Goal: Task Accomplishment & Management: Complete application form

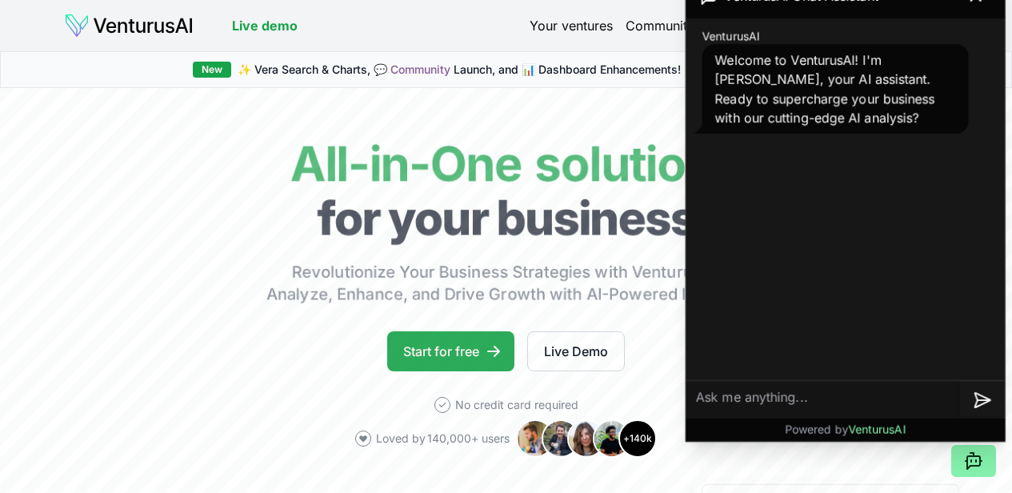
scroll to position [160, 0]
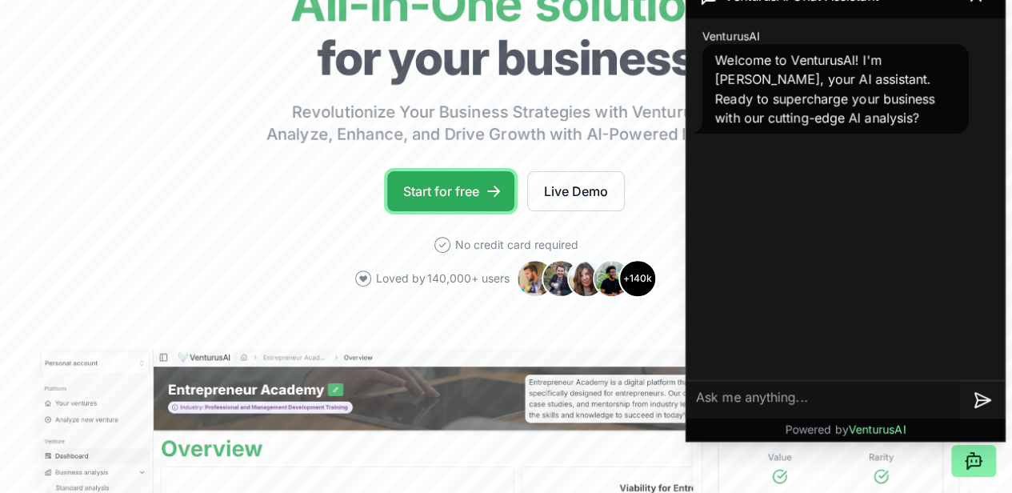
click at [439, 209] on link "Start for free" at bounding box center [450, 191] width 127 height 40
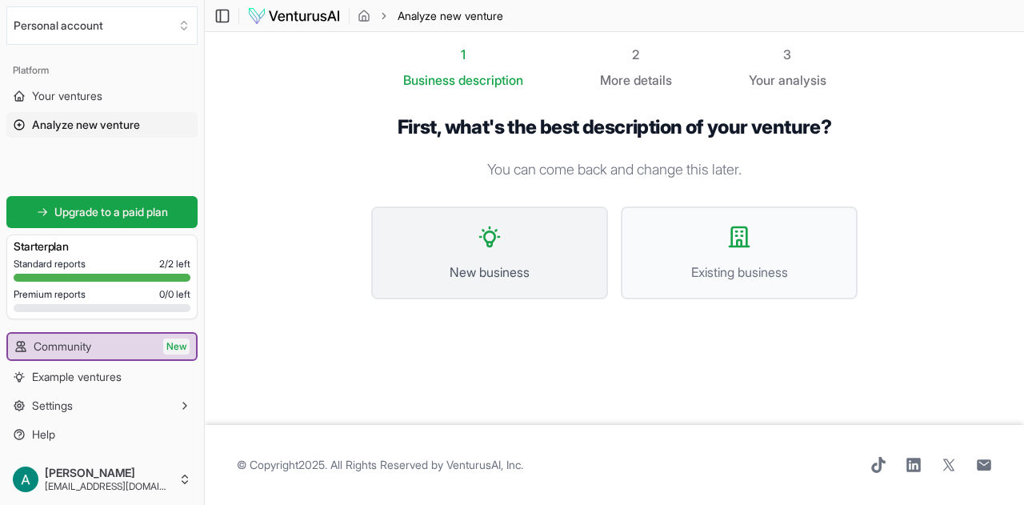
click at [531, 265] on span "New business" at bounding box center [490, 271] width 202 height 19
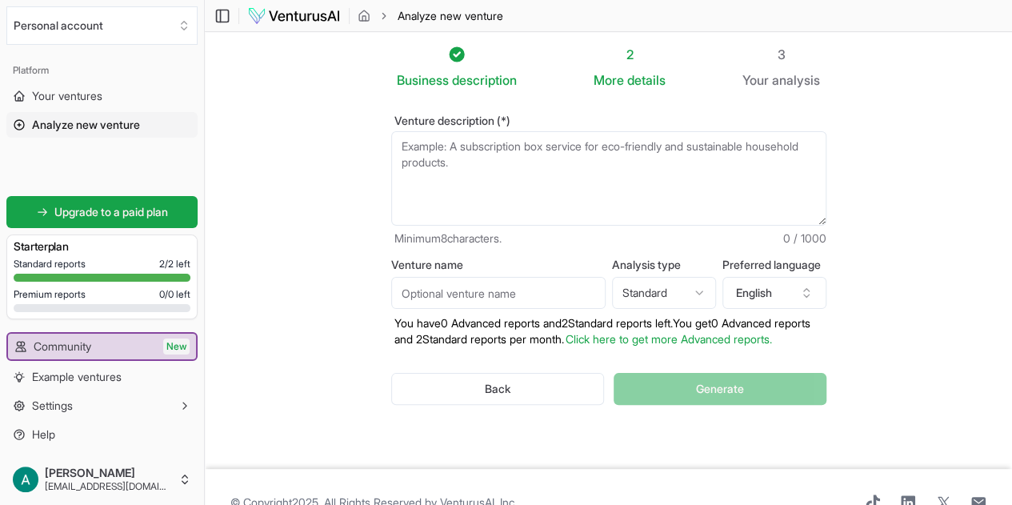
drag, startPoint x: 465, startPoint y: 160, endPoint x: 344, endPoint y: 137, distance: 123.0
click at [366, 137] on div "Venture description (*) Minimum 8 characters. 0 / 1000 Venture name Analysis ty…" at bounding box center [609, 273] width 487 height 366
click at [466, 150] on textarea "Venture description (*)" at bounding box center [608, 178] width 435 height 94
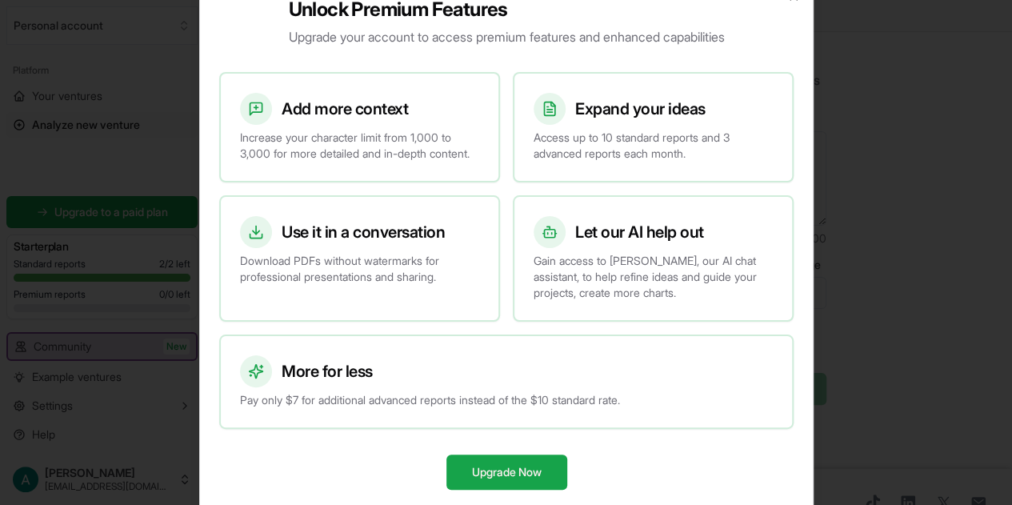
click at [843, 127] on div at bounding box center [506, 252] width 1012 height 505
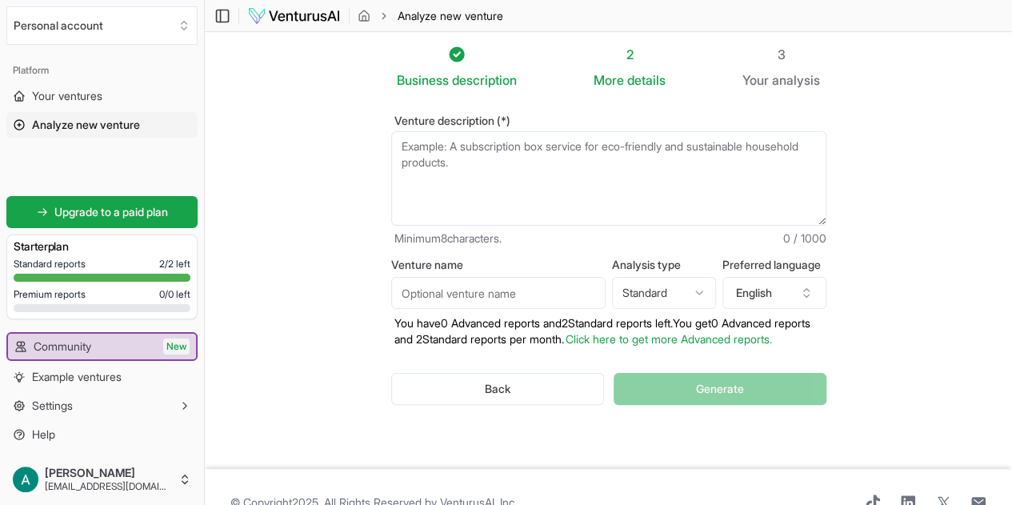
click at [478, 166] on textarea "Venture description (*)" at bounding box center [608, 178] width 435 height 94
click at [813, 292] on icon "button" at bounding box center [806, 292] width 13 height 13
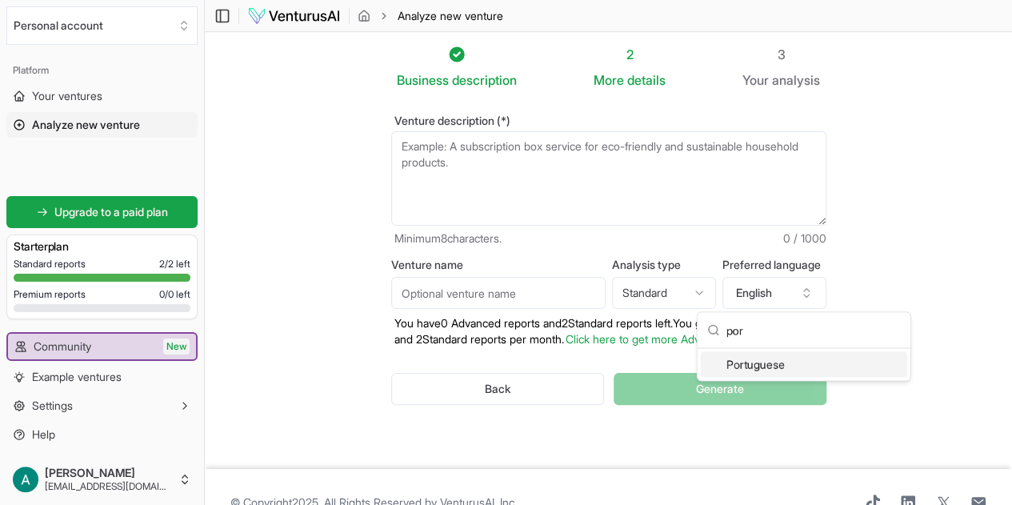
type input "por"
click at [776, 366] on div "Portuguese" at bounding box center [804, 364] width 206 height 26
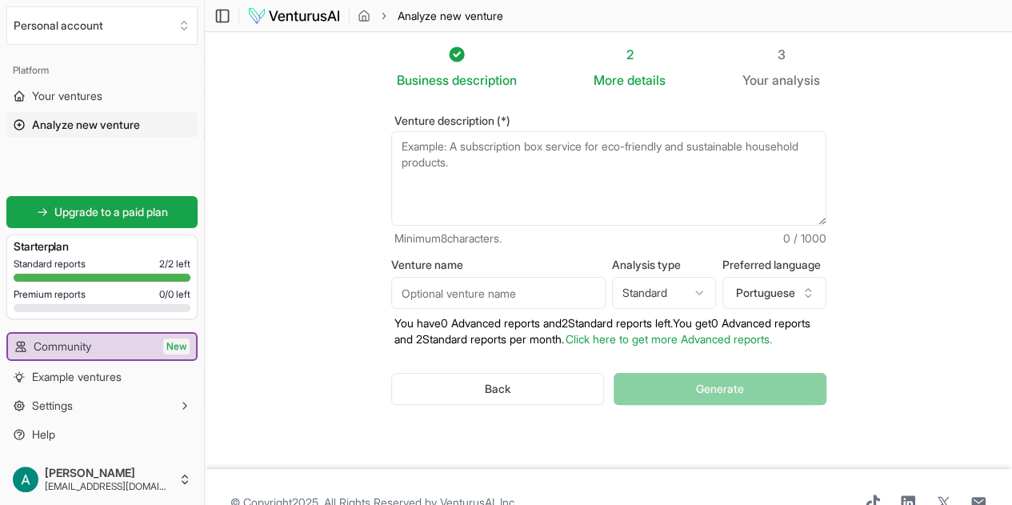
click at [918, 260] on section "Business description 2 More details 3 Your analysis Venture description (*) Min…" at bounding box center [608, 250] width 807 height 437
click at [719, 293] on html "We value your privacy We use cookies to enhance your browsing experience, serve…" at bounding box center [506, 252] width 1012 height 505
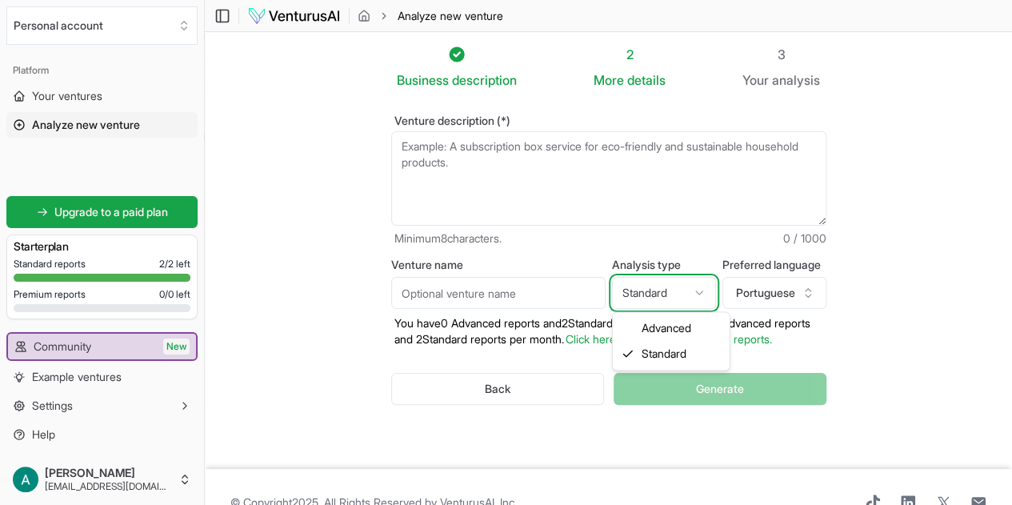
click at [719, 293] on html "We value your privacy We use cookies to enhance your browsing experience, serve…" at bounding box center [506, 252] width 1012 height 505
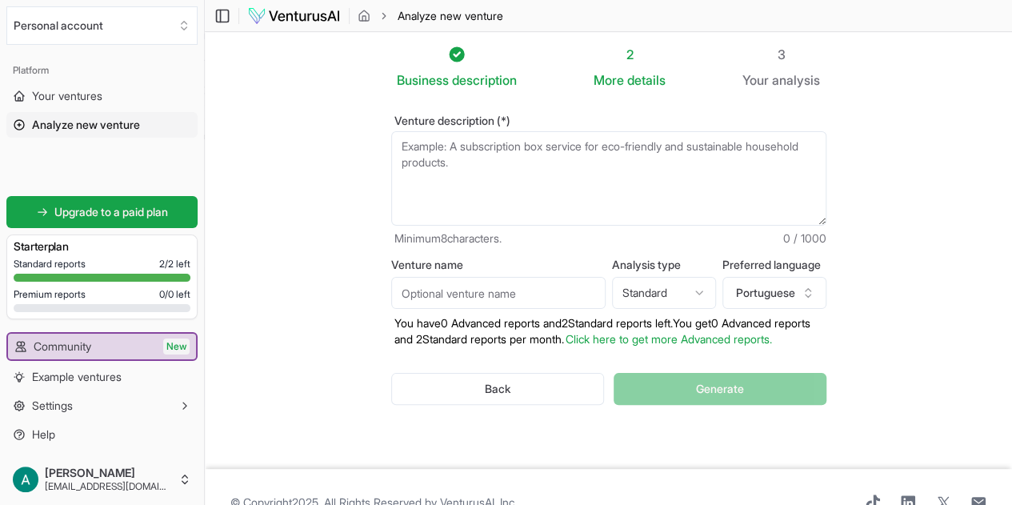
click at [905, 263] on section "Business description 2 More details 3 Your analysis Venture description (*) Min…" at bounding box center [608, 250] width 807 height 437
click at [467, 167] on textarea "Venture description (*)" at bounding box center [608, 178] width 435 height 94
click at [437, 154] on textarea "Venture description (*)" at bounding box center [608, 178] width 435 height 94
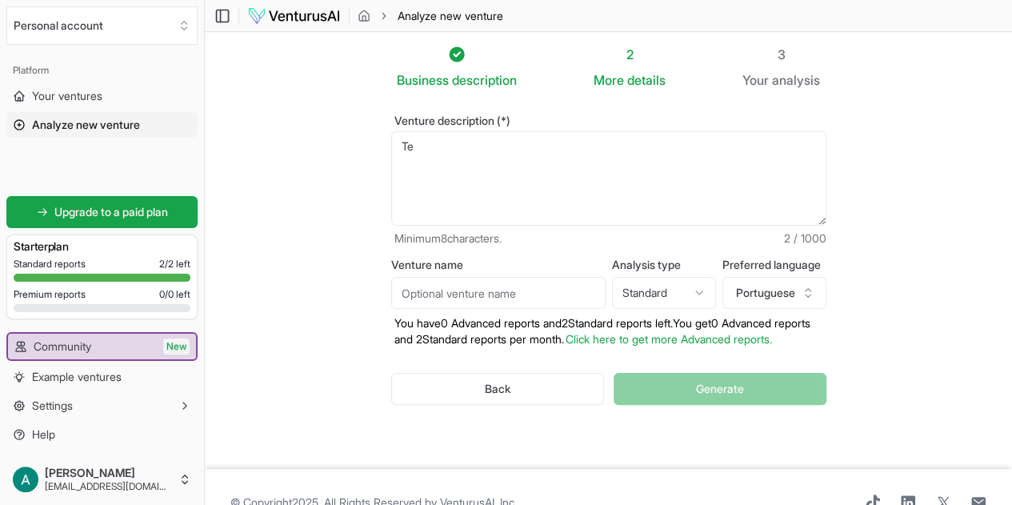
type textarea "T"
type textarea "P"
type textarea "o"
type textarea "a"
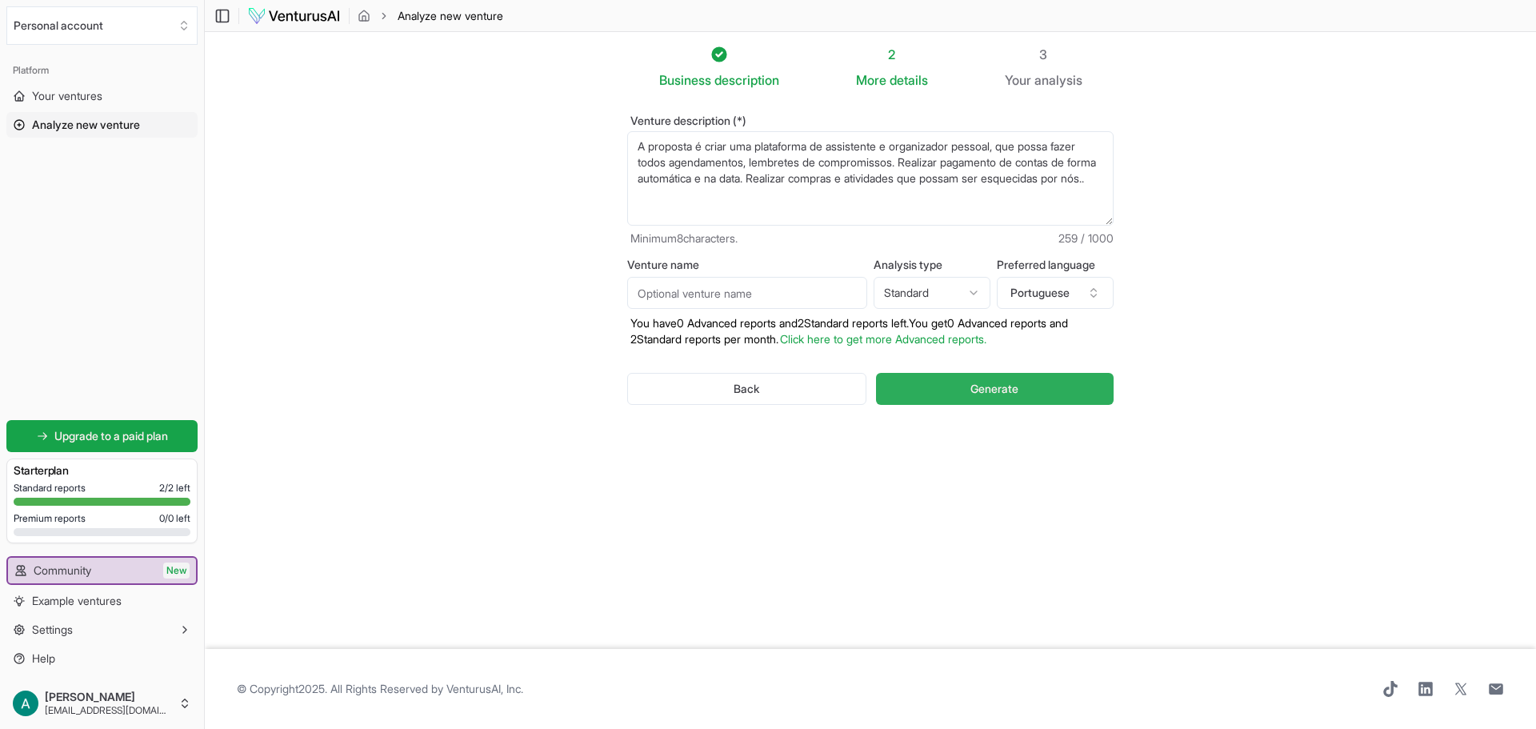
type textarea "A proposta é criar uma plataforma de assistente e organizador pessoal, que poss…"
click at [995, 387] on span "Generate" at bounding box center [995, 389] width 48 height 16
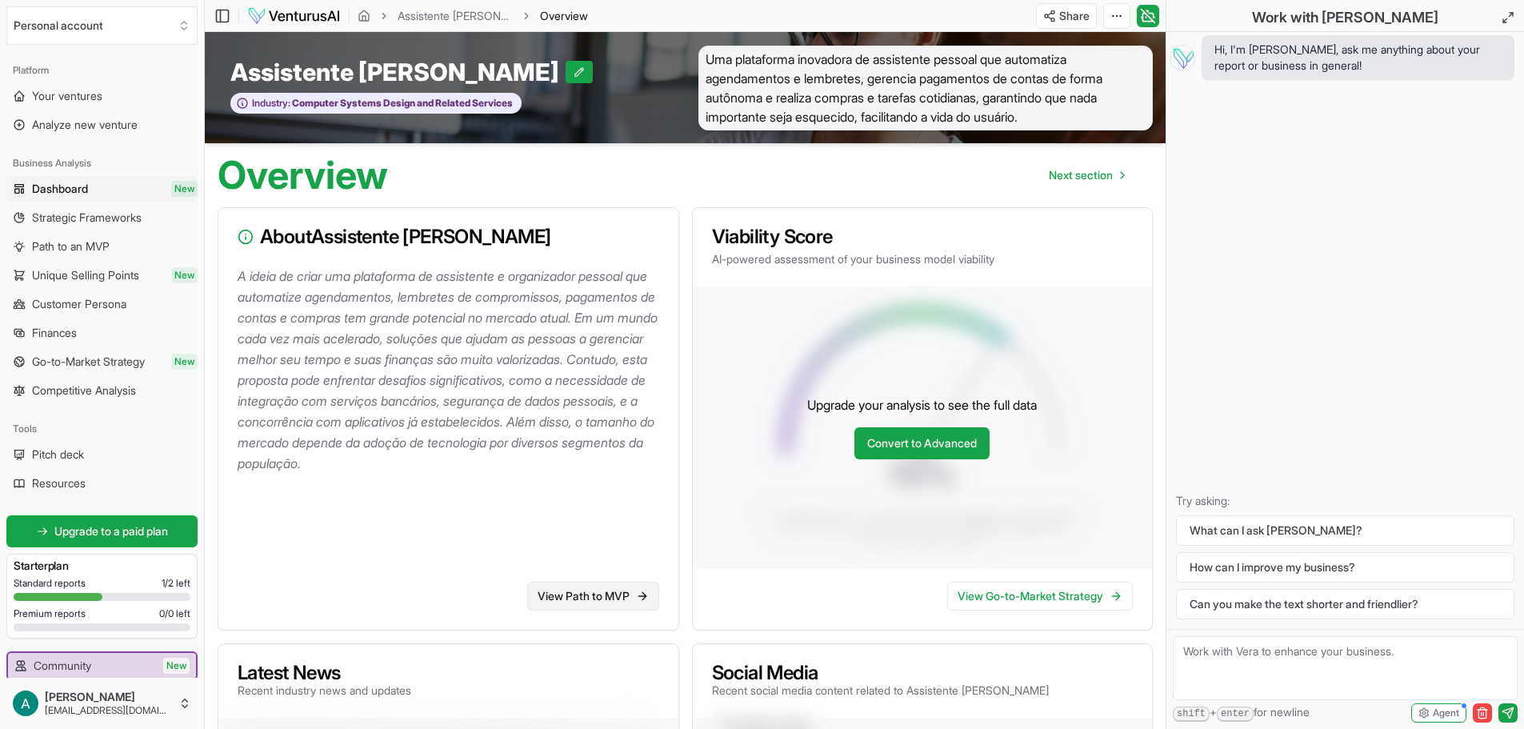
click at [581, 492] on link "View Path to MVP" at bounding box center [593, 596] width 132 height 29
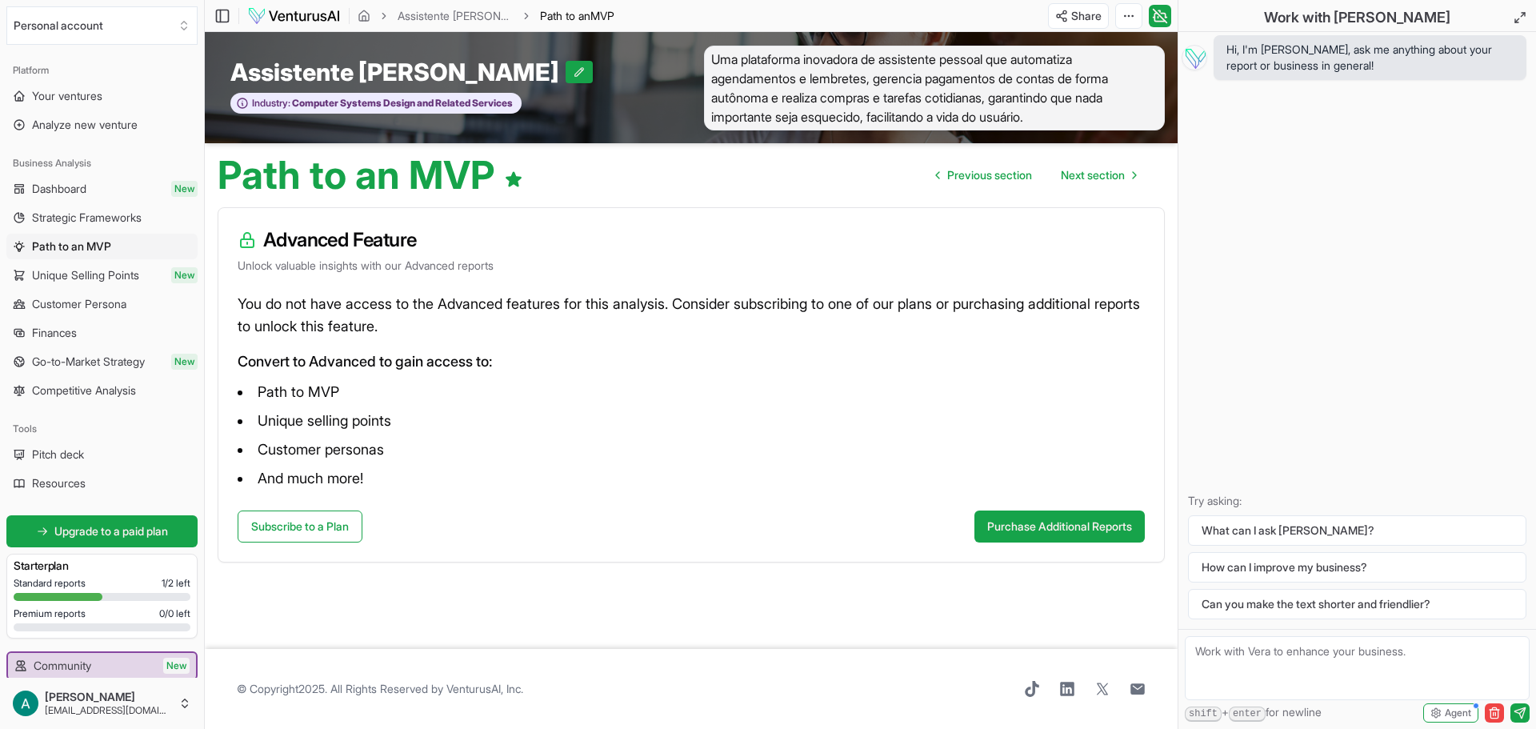
click at [76, 492] on h3 "Starter plan" at bounding box center [102, 566] width 177 height 16
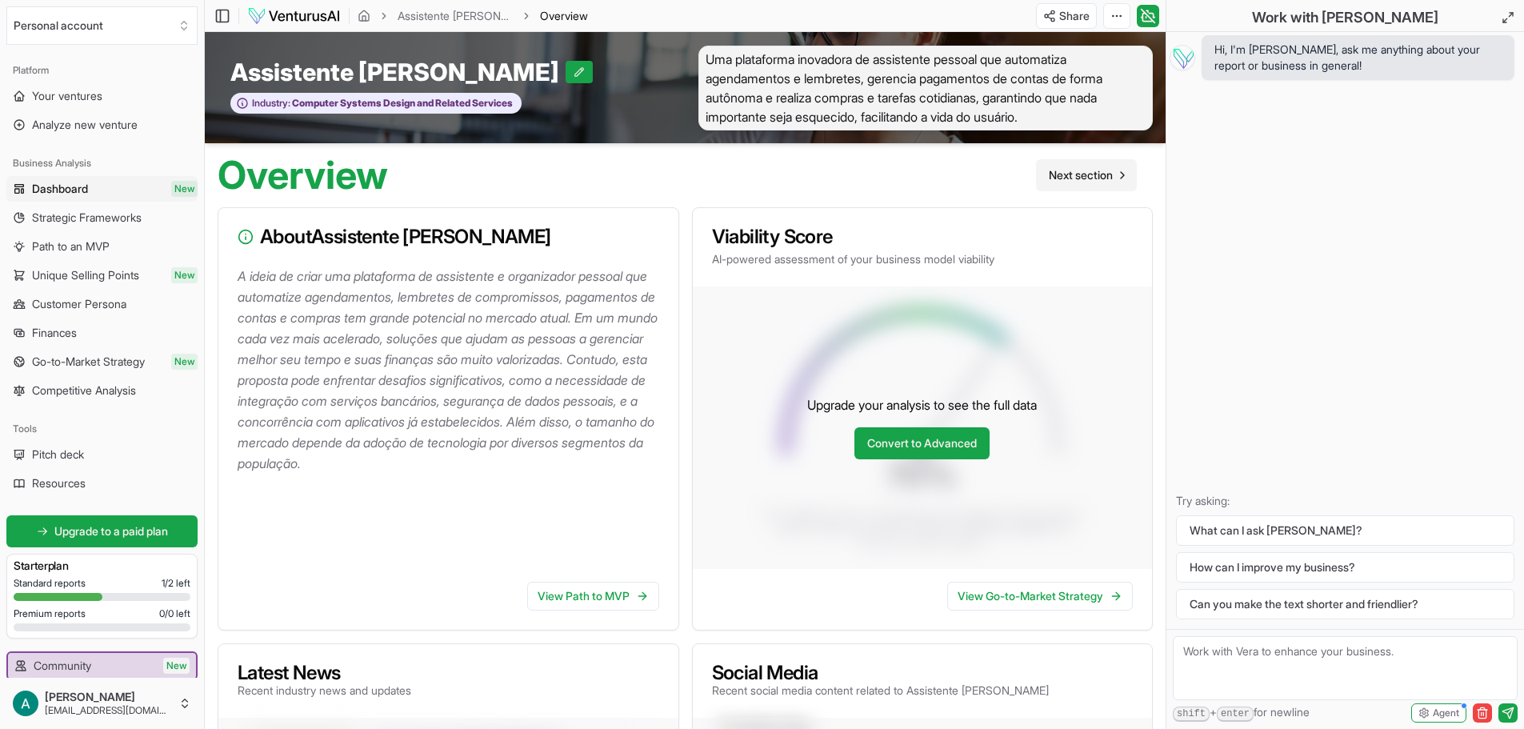
click at [1011, 172] on span "Next section" at bounding box center [1081, 175] width 64 height 16
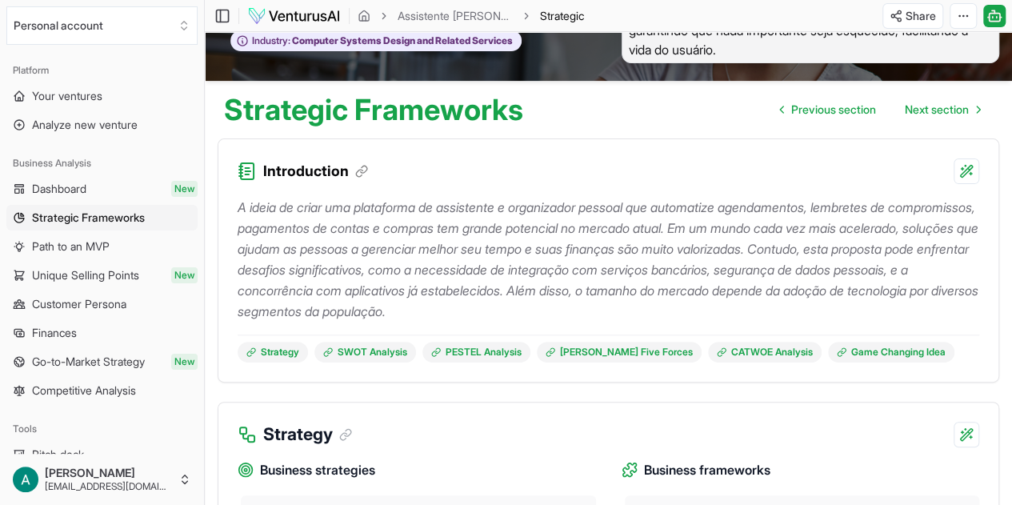
scroll to position [80, 0]
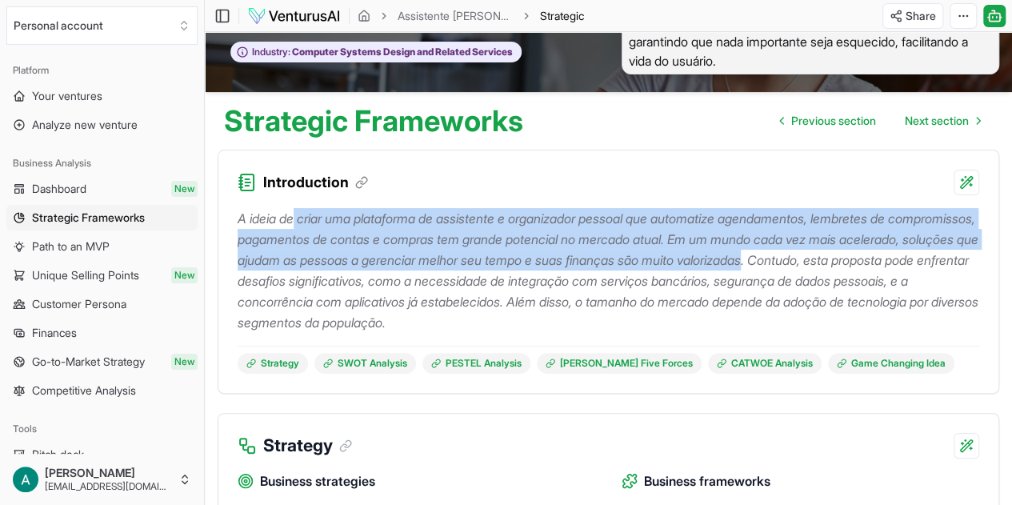
drag, startPoint x: 925, startPoint y: 257, endPoint x: 298, endPoint y: 214, distance: 628.9
click at [298, 214] on p "A ideia de criar uma plataforma de assistente e organizador pessoal que automat…" at bounding box center [609, 270] width 742 height 125
copy p "criar uma plataforma de assistente e organizador pessoal que automatize agendam…"
